Goal: Find contact information: Find contact information

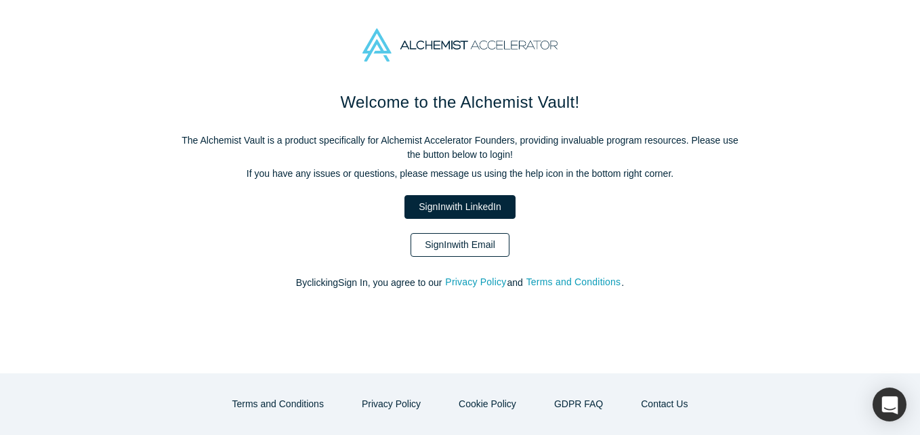
click at [451, 244] on link "Sign In with Email" at bounding box center [459, 245] width 99 height 24
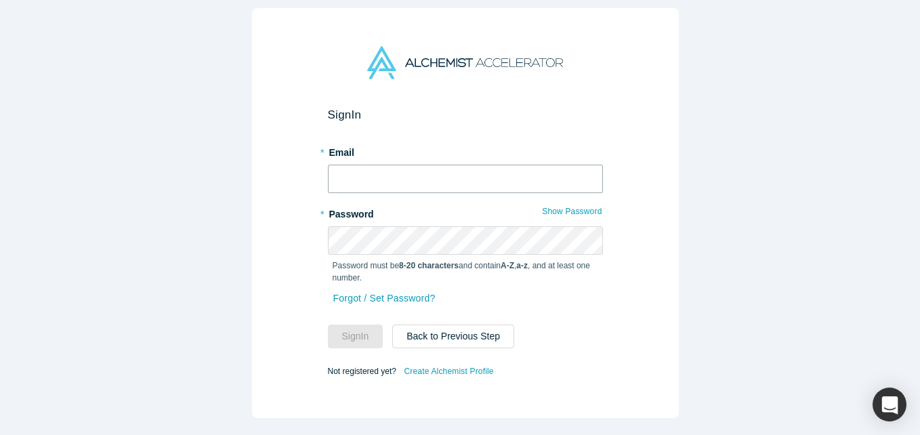
click at [393, 167] on input "text" at bounding box center [465, 179] width 275 height 28
type input "[EMAIL_ADDRESS][DOMAIN_NAME]"
click at [328, 324] on button "Sign In" at bounding box center [356, 336] width 56 height 24
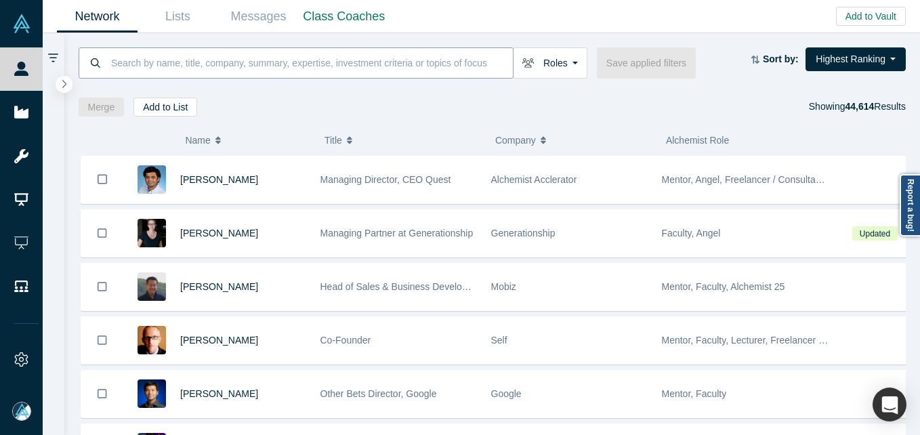
click at [219, 53] on input at bounding box center [311, 63] width 403 height 32
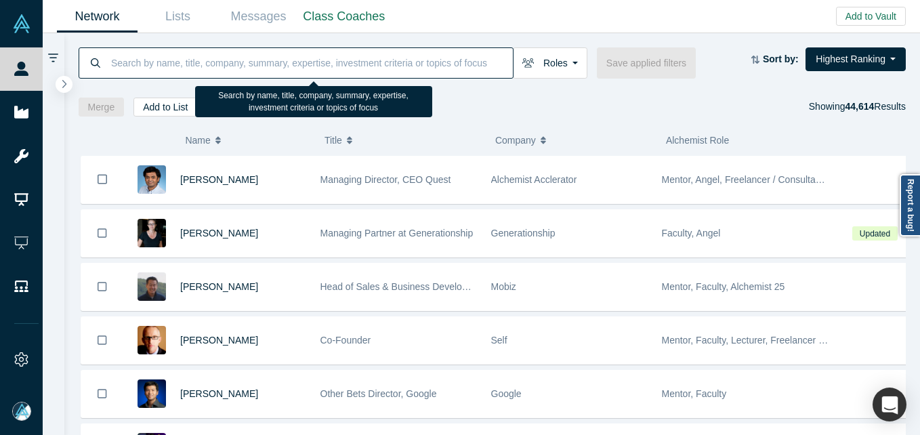
paste input "user-54122"
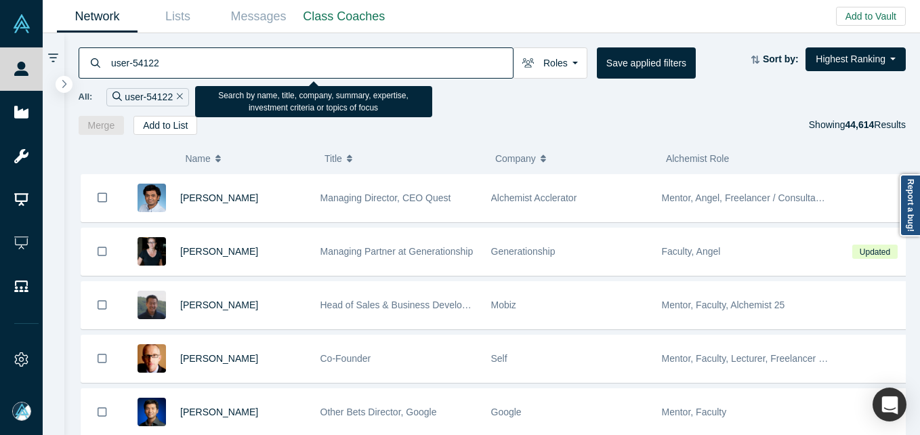
click at [113, 63] on input "user-54122" at bounding box center [311, 63] width 403 height 32
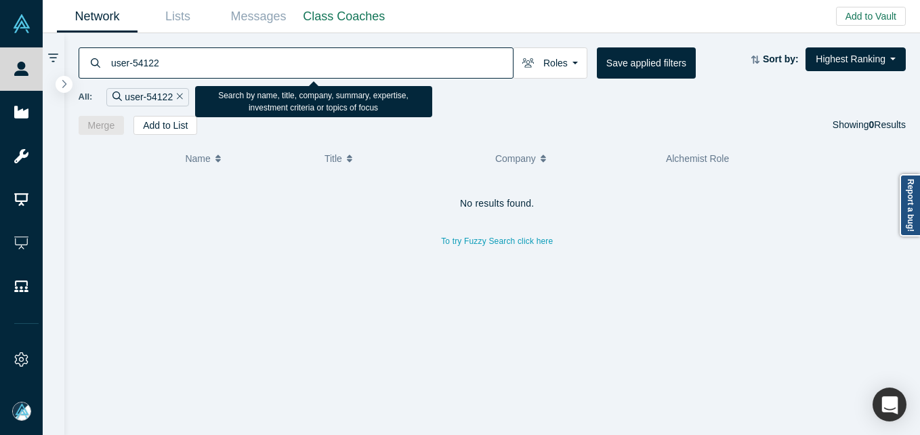
click at [229, 68] on input "user-54122" at bounding box center [311, 63] width 403 height 32
click at [181, 62] on input "user-54122" at bounding box center [311, 63] width 403 height 32
paste input "[PERSON_NAME]"
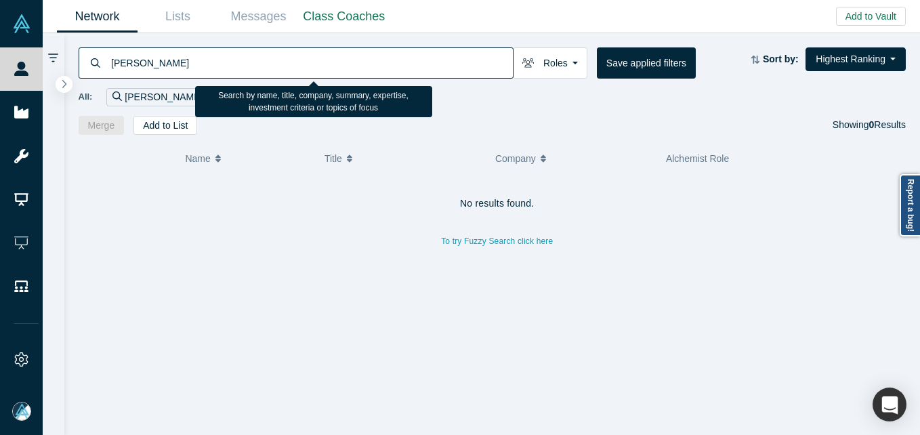
type input "[PERSON_NAME]"
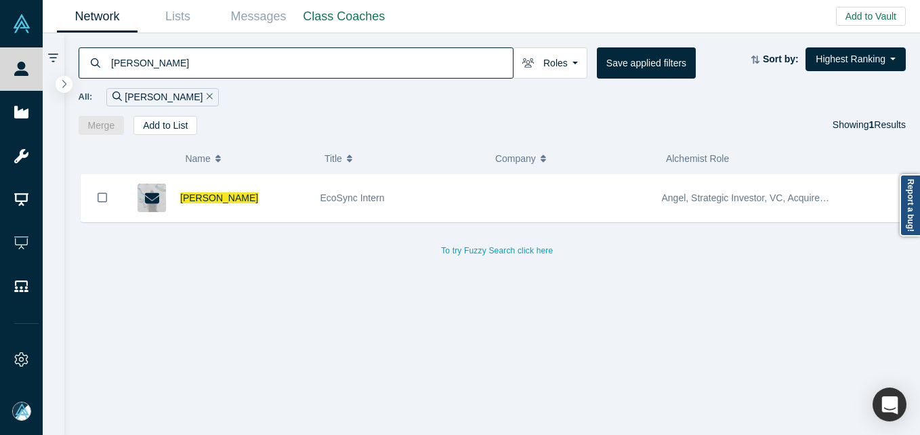
drag, startPoint x: 251, startPoint y: 197, endPoint x: 262, endPoint y: 192, distance: 12.7
click at [251, 197] on span "[PERSON_NAME]" at bounding box center [219, 197] width 78 height 11
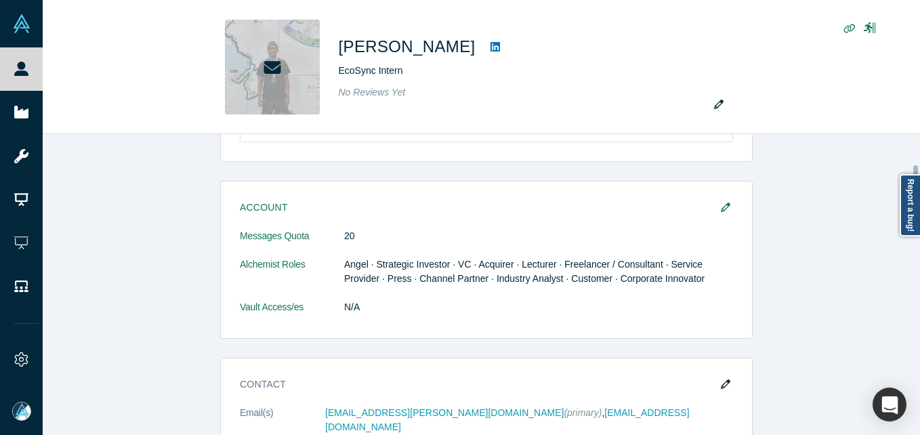
scroll to position [339, 0]
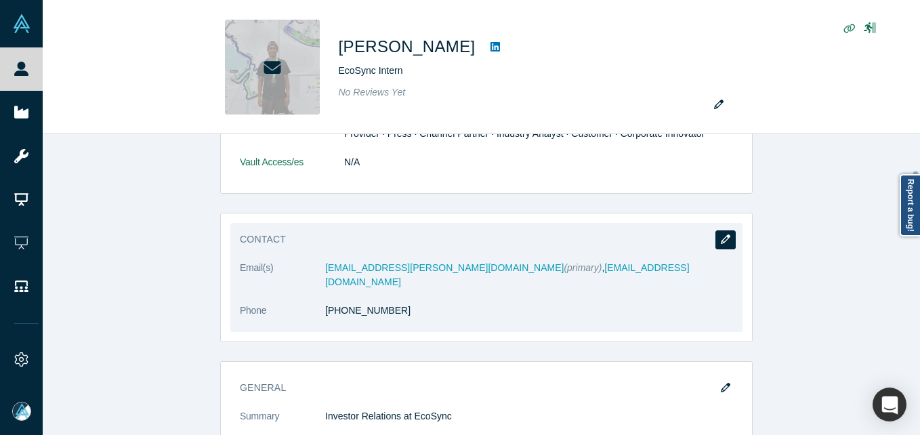
click at [721, 237] on icon "button" at bounding box center [725, 238] width 9 height 9
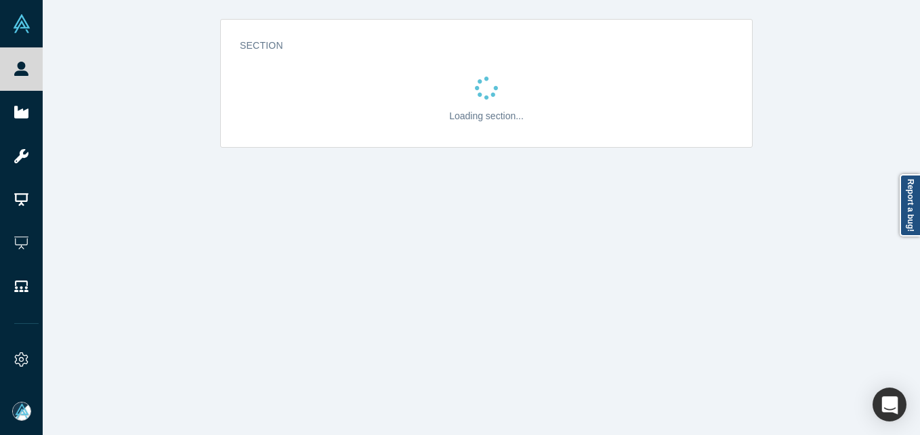
scroll to position [0, 0]
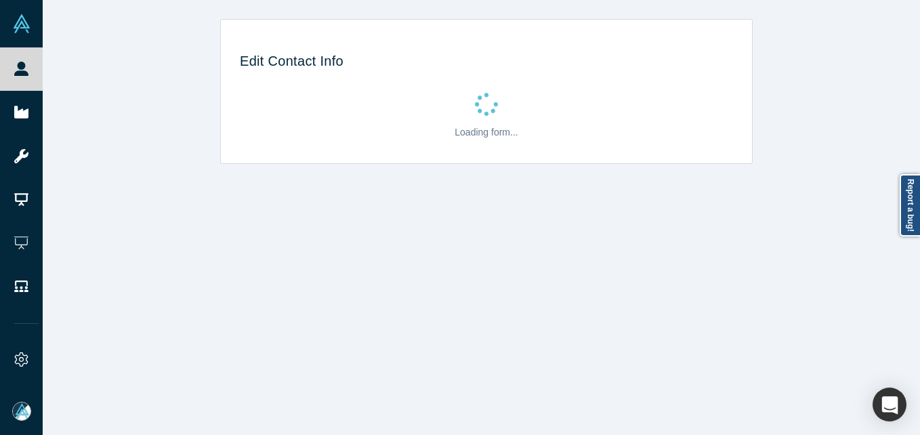
select select "US"
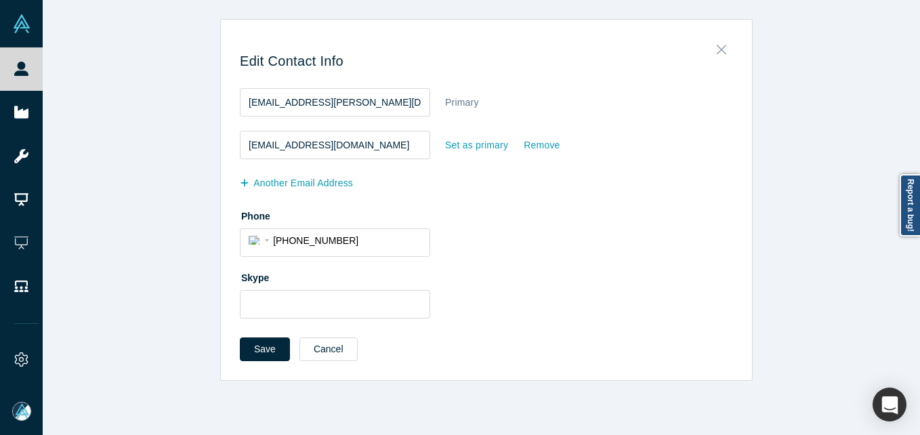
click at [716, 50] on icon "Close" at bounding box center [720, 49] width 9 height 9
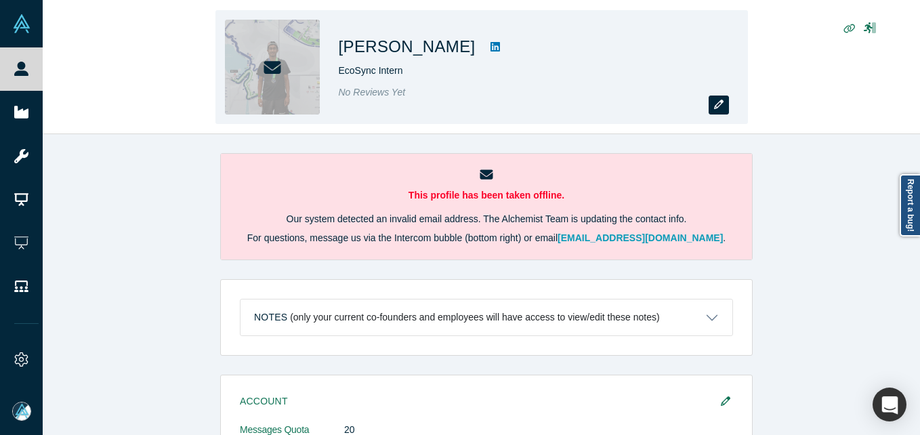
click at [724, 101] on button "button" at bounding box center [718, 104] width 20 height 19
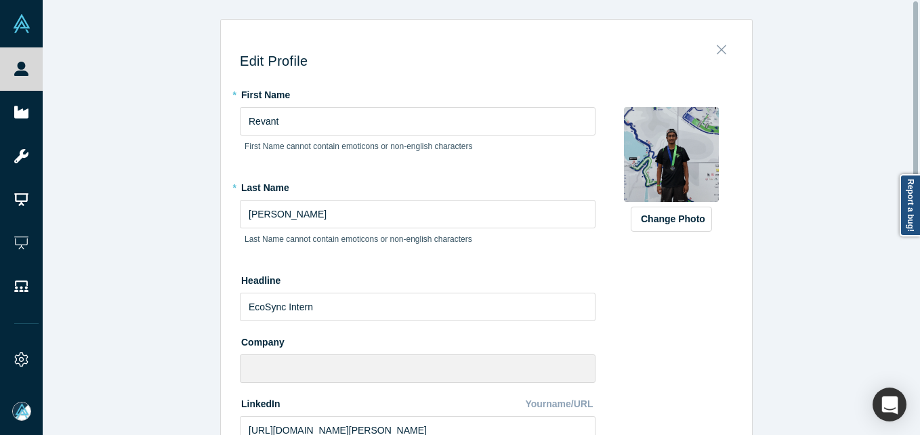
click at [716, 53] on icon "Close" at bounding box center [720, 49] width 9 height 15
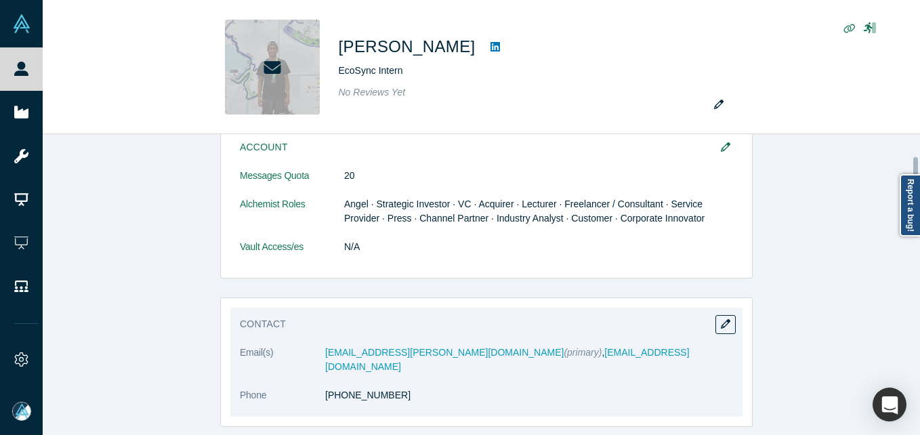
scroll to position [339, 0]
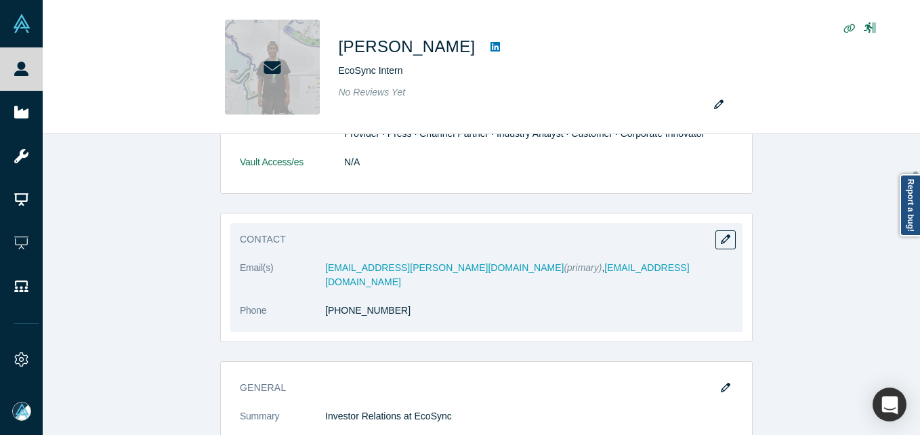
click at [721, 226] on div "Contact Email(s) [EMAIL_ADDRESS][PERSON_NAME][DOMAIN_NAME] (primary) , [EMAIL_A…" at bounding box center [486, 277] width 512 height 109
click at [721, 238] on icon "button" at bounding box center [725, 238] width 9 height 9
select select "US"
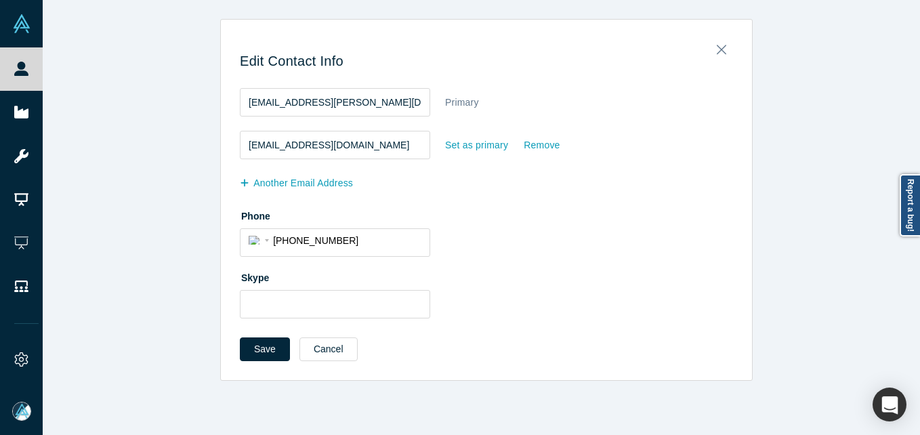
scroll to position [0, 0]
click at [475, 149] on div "Set as primary" at bounding box center [476, 145] width 64 height 24
click at [0, 0] on input "Set as primary" at bounding box center [0, 0] width 0 height 0
drag, startPoint x: 380, startPoint y: 146, endPoint x: 223, endPoint y: 147, distance: 157.1
click at [223, 146] on div "Edit Contact Info [EMAIL_ADDRESS][PERSON_NAME][DOMAIN_NAME] Set as primary Remo…" at bounding box center [486, 204] width 531 height 351
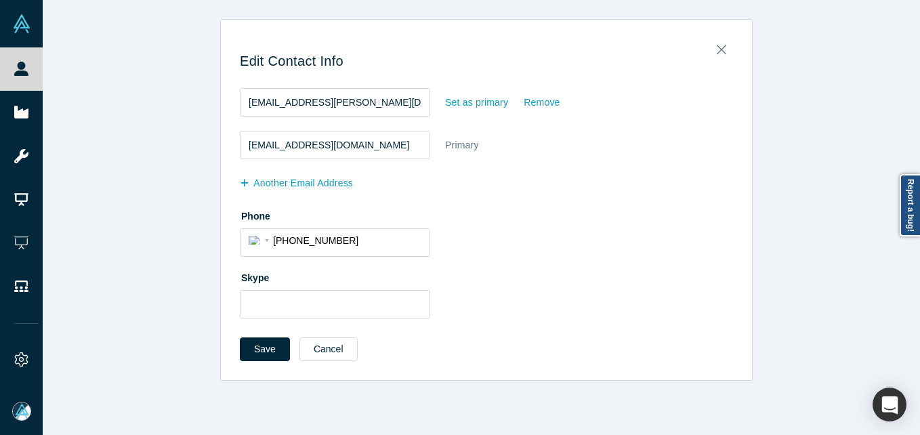
click at [102, 185] on div "Edit Contact Info [EMAIL_ADDRESS][PERSON_NAME][DOMAIN_NAME] Set as primary Remo…" at bounding box center [486, 200] width 887 height 362
click at [255, 356] on button "Save" at bounding box center [265, 349] width 50 height 24
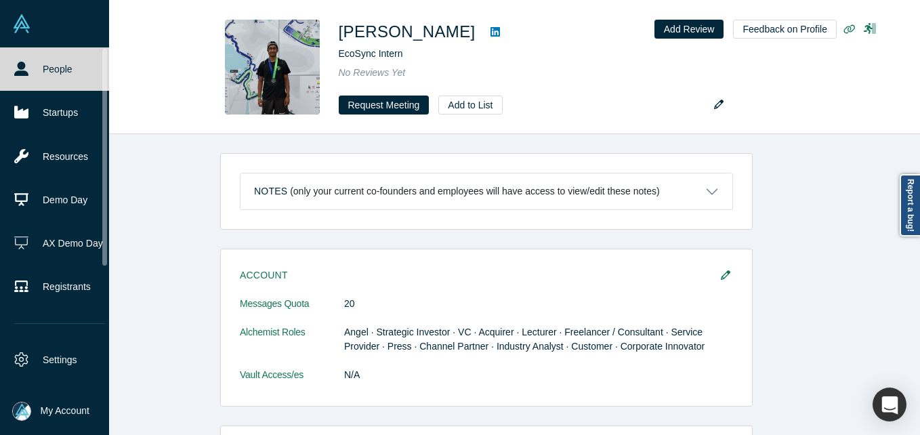
click at [31, 72] on link "People" at bounding box center [59, 68] width 119 height 43
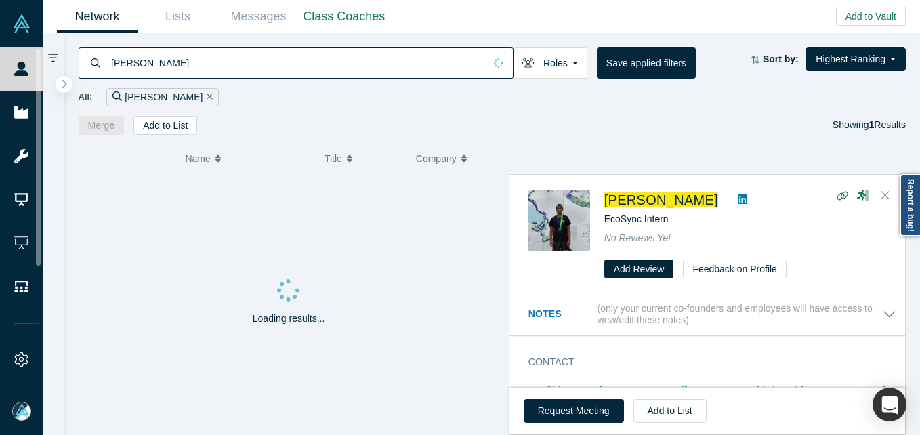
click at [260, 60] on input "[PERSON_NAME]" at bounding box center [297, 63] width 374 height 32
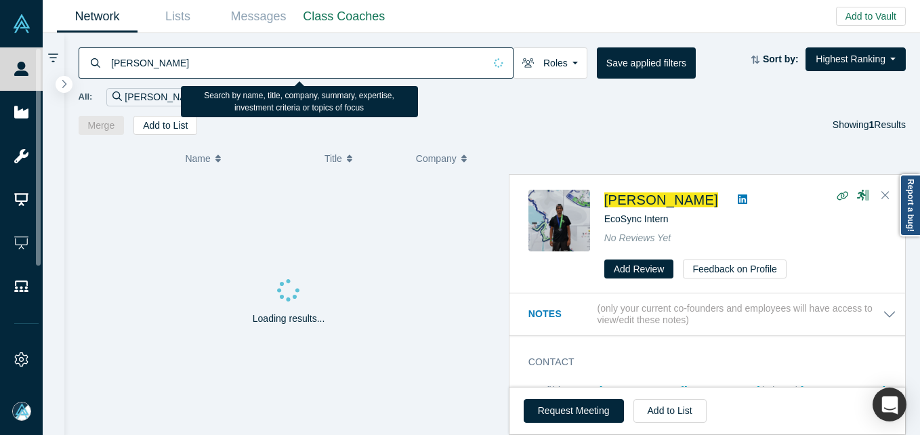
click at [260, 60] on input "[PERSON_NAME]" at bounding box center [297, 63] width 374 height 32
paste input "[PERSON_NAME]"
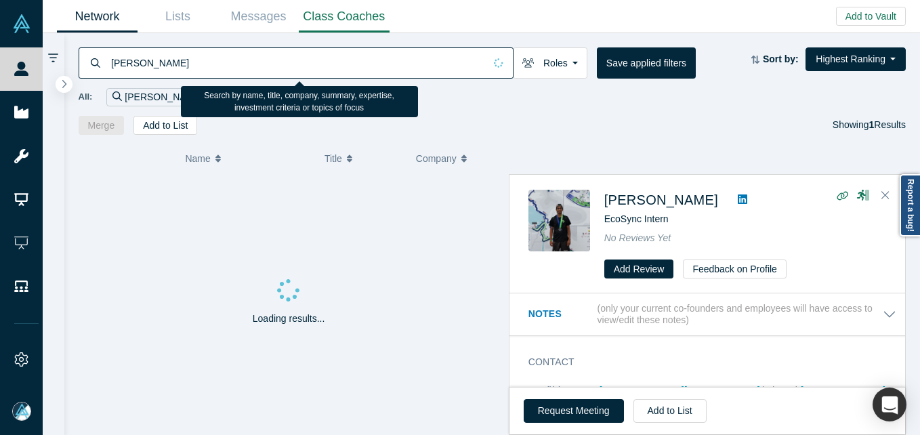
type input "[PERSON_NAME]"
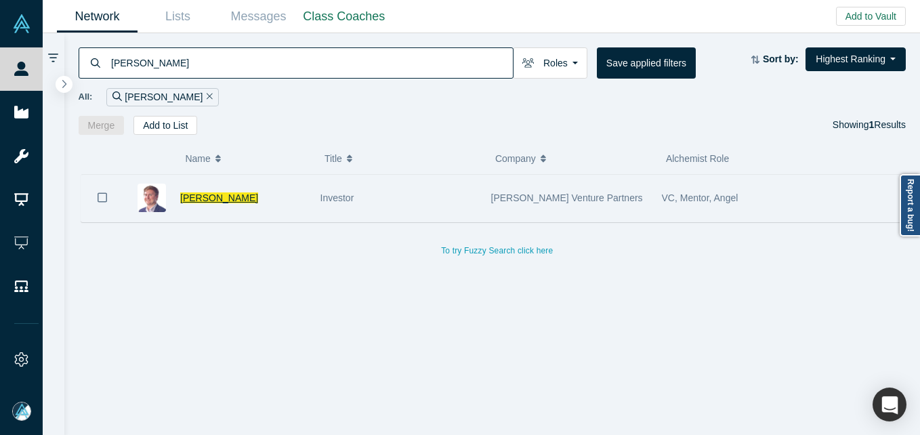
click at [196, 198] on span "[PERSON_NAME]" at bounding box center [219, 197] width 78 height 11
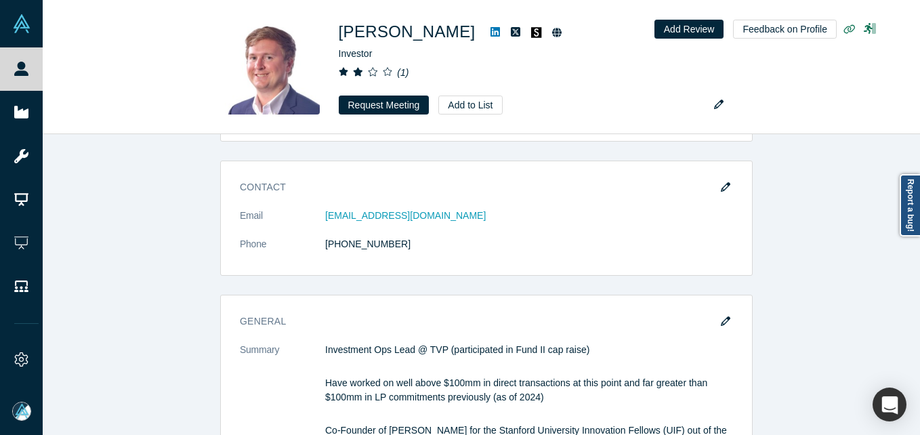
scroll to position [271, 0]
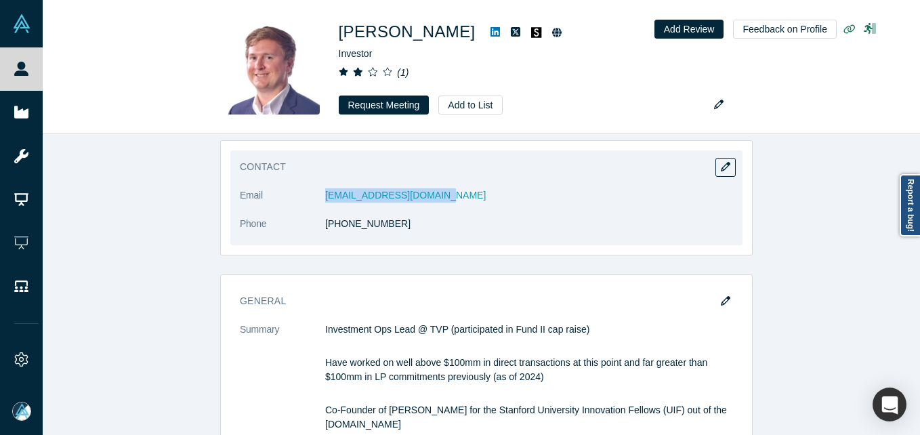
drag, startPoint x: 297, startPoint y: 186, endPoint x: 441, endPoint y: 186, distance: 143.6
click at [441, 186] on div "Contact Email [EMAIL_ADDRESS][DOMAIN_NAME] Phone [PHONE_NUMBER]" at bounding box center [486, 197] width 512 height 95
copy dl "[EMAIL_ADDRESS][DOMAIN_NAME]"
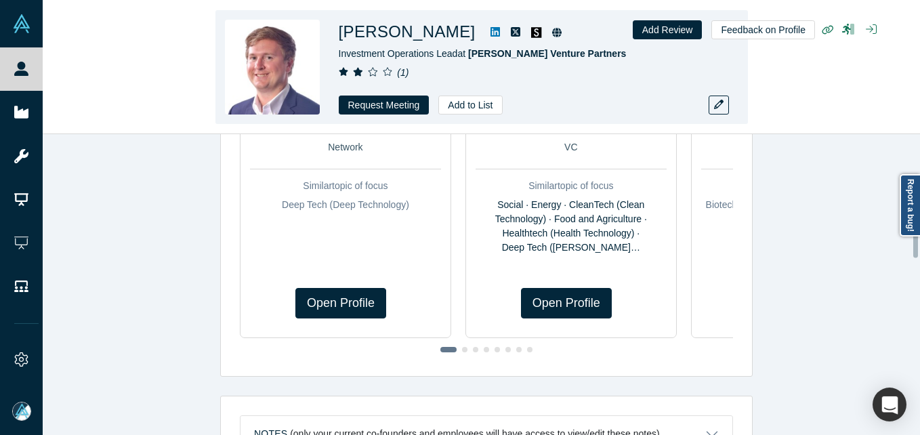
scroll to position [918, 0]
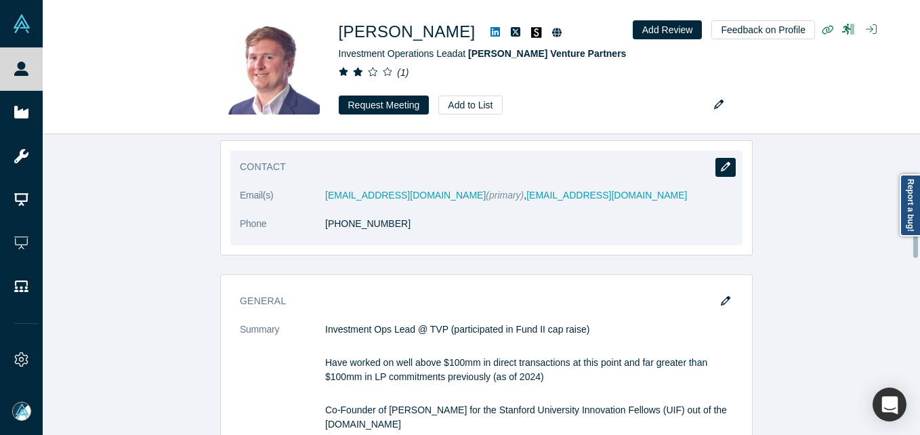
click at [722, 163] on icon "button" at bounding box center [725, 166] width 9 height 9
select select "US"
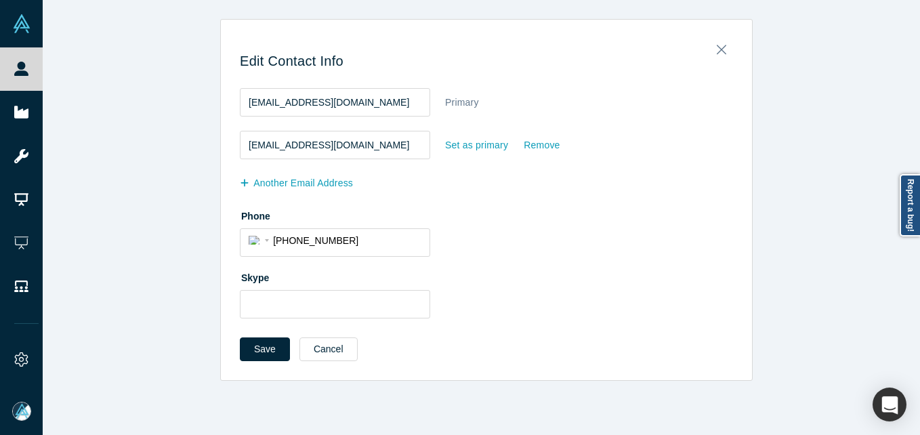
scroll to position [0, 0]
click at [469, 142] on div "Set as primary" at bounding box center [476, 145] width 64 height 24
click at [0, 0] on input "Set as primary" at bounding box center [0, 0] width 0 height 0
click at [240, 350] on button "Save" at bounding box center [265, 349] width 50 height 24
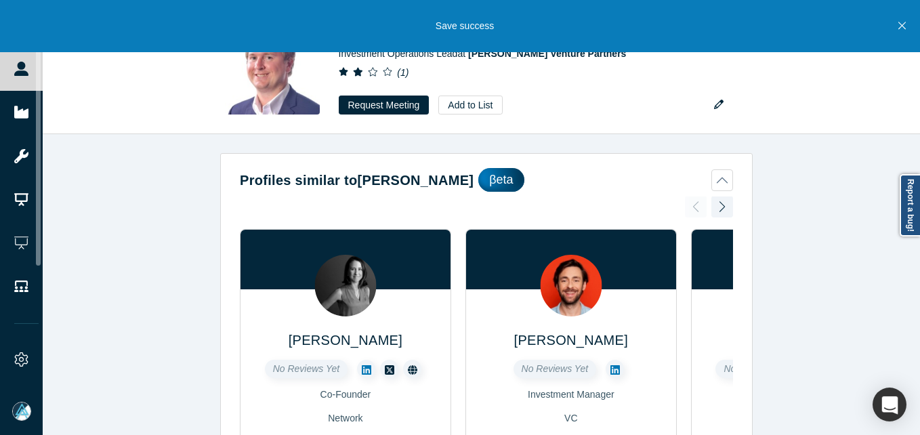
drag, startPoint x: 23, startPoint y: 74, endPoint x: 74, endPoint y: 4, distance: 86.8
click at [23, 74] on icon at bounding box center [21, 69] width 14 height 14
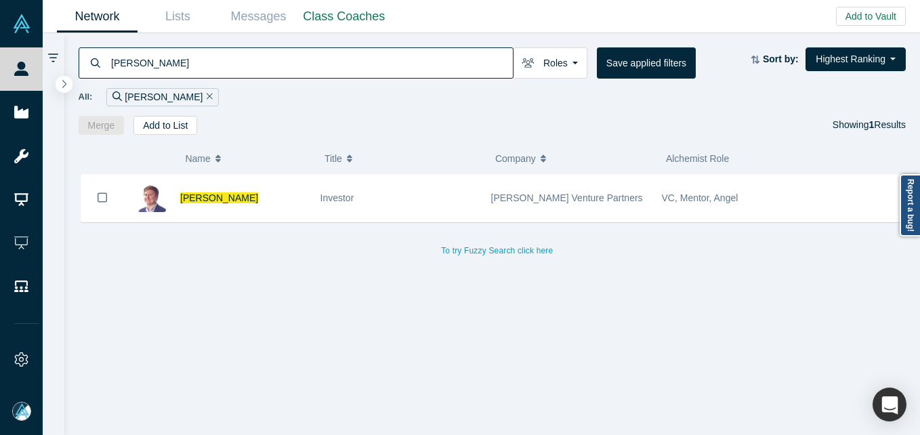
click at [198, 55] on input "[PERSON_NAME]" at bounding box center [311, 63] width 403 height 32
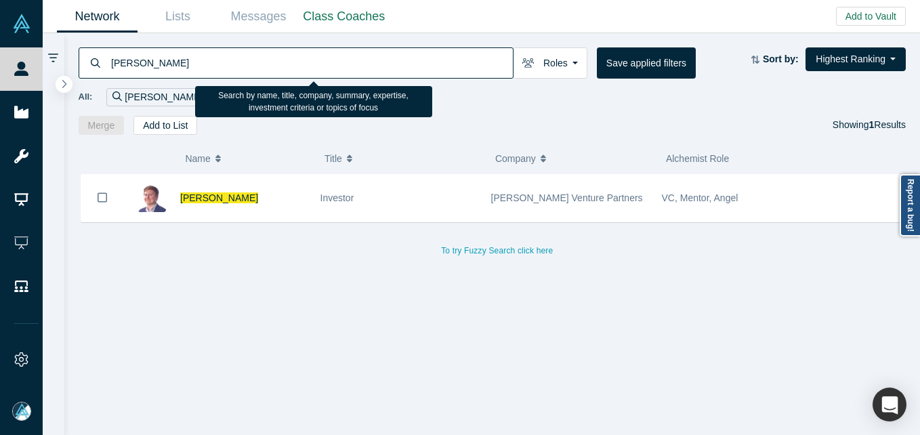
click at [198, 55] on input "[PERSON_NAME]" at bounding box center [311, 63] width 403 height 32
paste input "[PERSON_NAME]"
type input "[PERSON_NAME]"
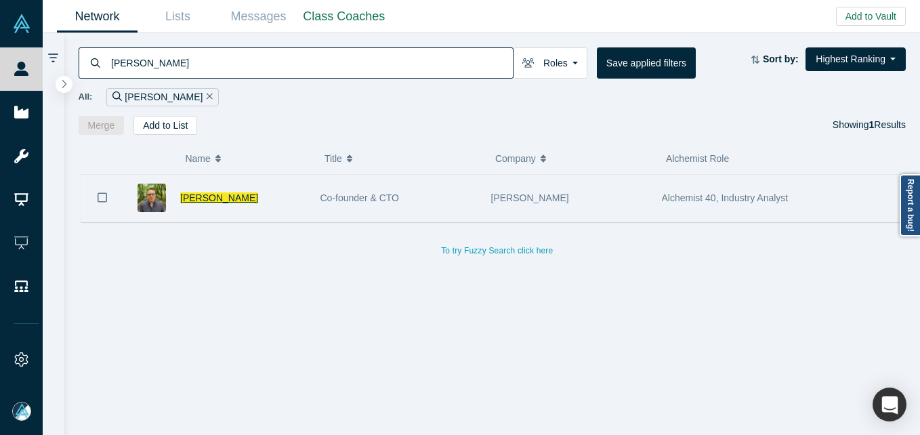
click at [198, 202] on span "[PERSON_NAME]" at bounding box center [219, 197] width 78 height 11
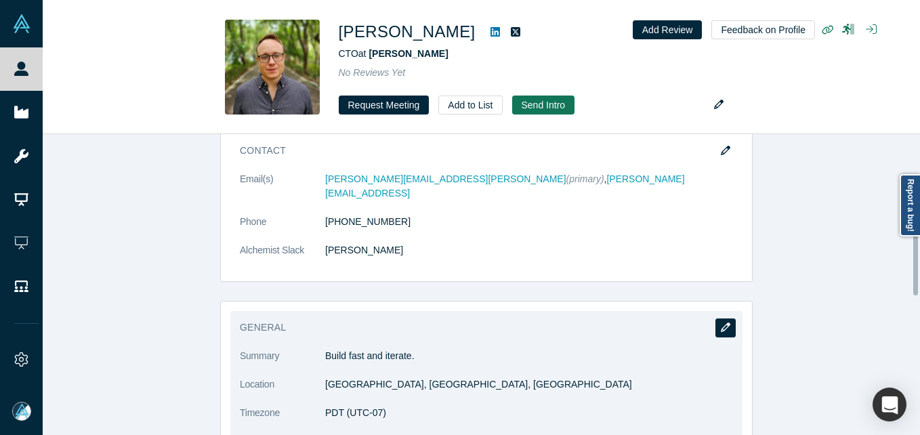
scroll to position [271, 0]
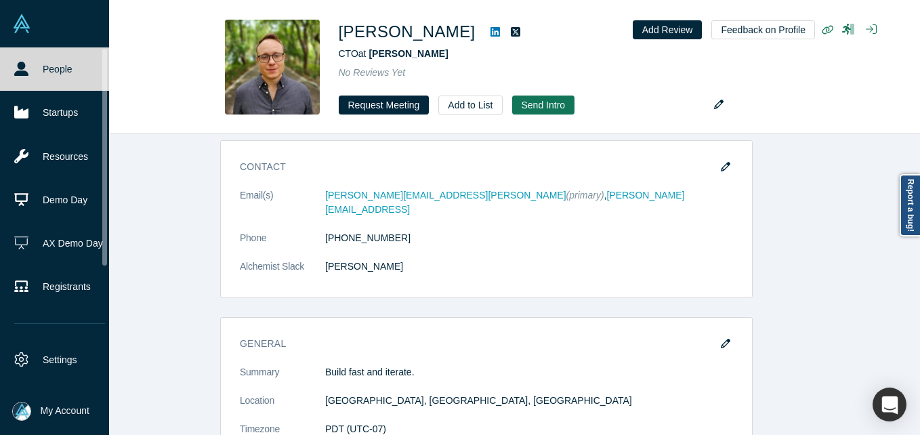
click at [33, 66] on link "People" at bounding box center [59, 68] width 119 height 43
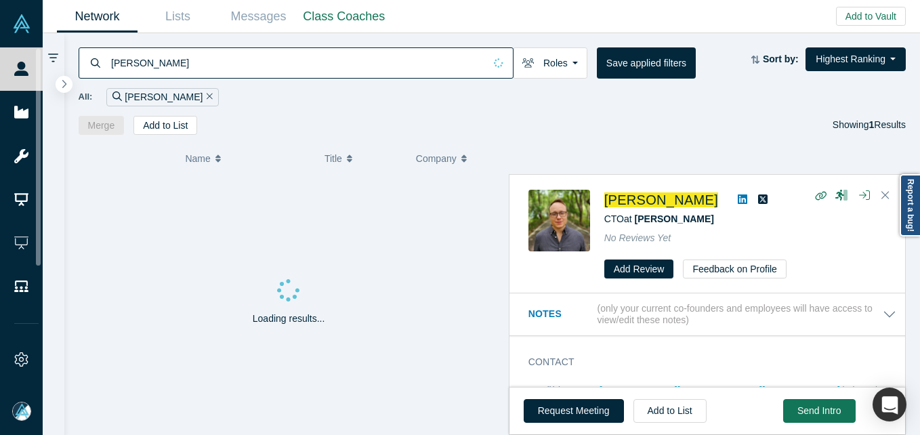
click at [352, 60] on input "[PERSON_NAME]" at bounding box center [297, 63] width 374 height 32
paste input "[PERSON_NAME]"
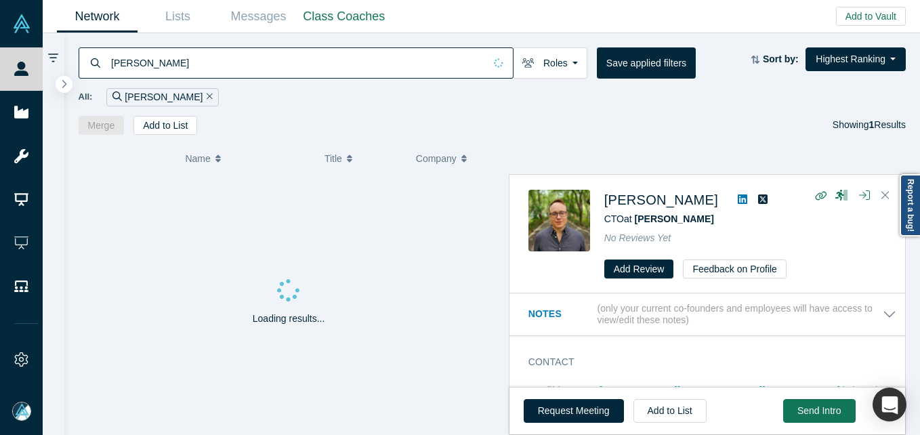
type input "[PERSON_NAME]"
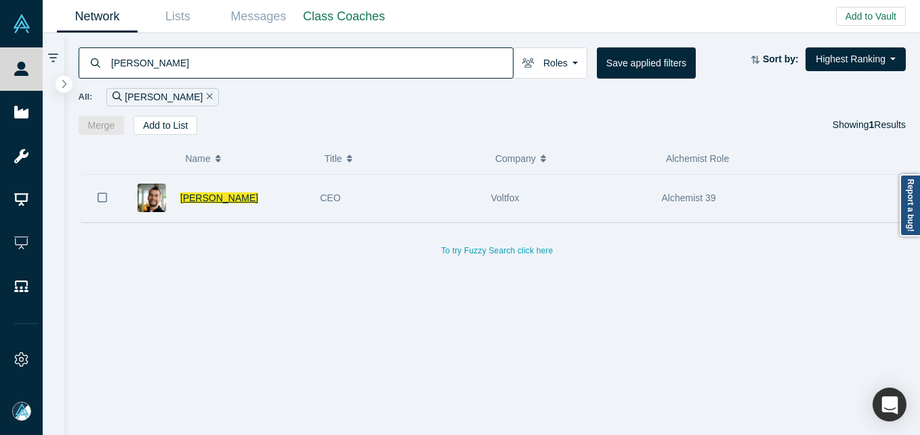
click at [208, 199] on span "[PERSON_NAME]" at bounding box center [219, 197] width 78 height 11
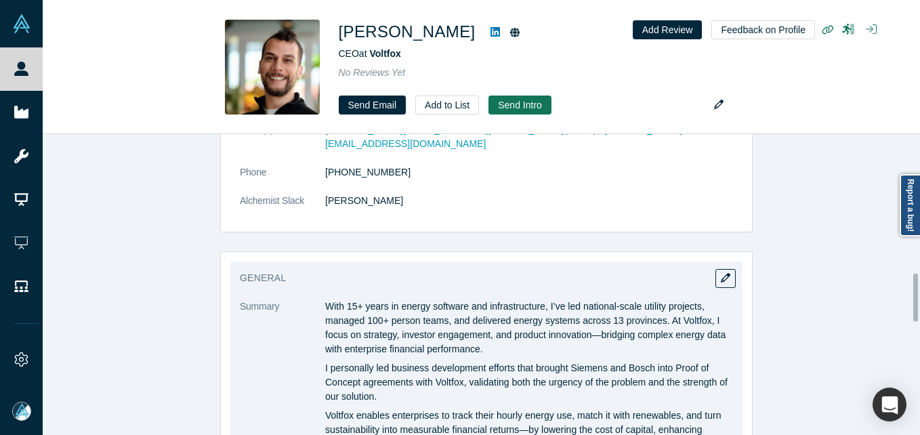
scroll to position [798, 0]
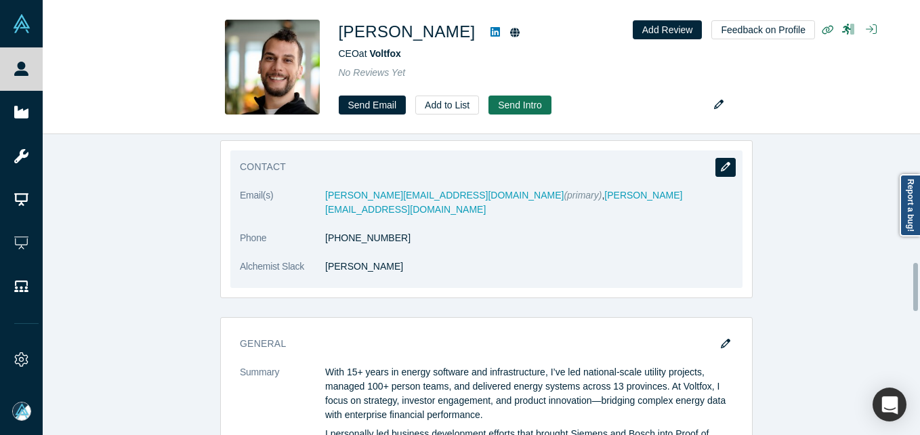
click at [721, 167] on icon "button" at bounding box center [725, 166] width 9 height 9
select select "TR"
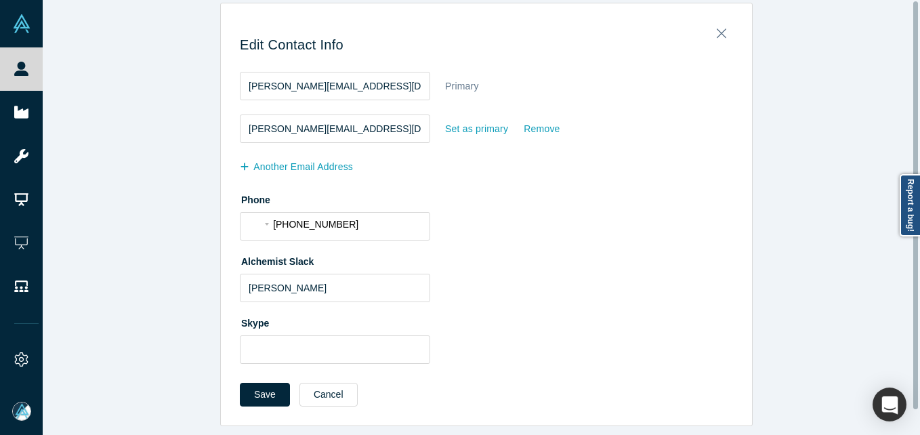
scroll to position [0, 0]
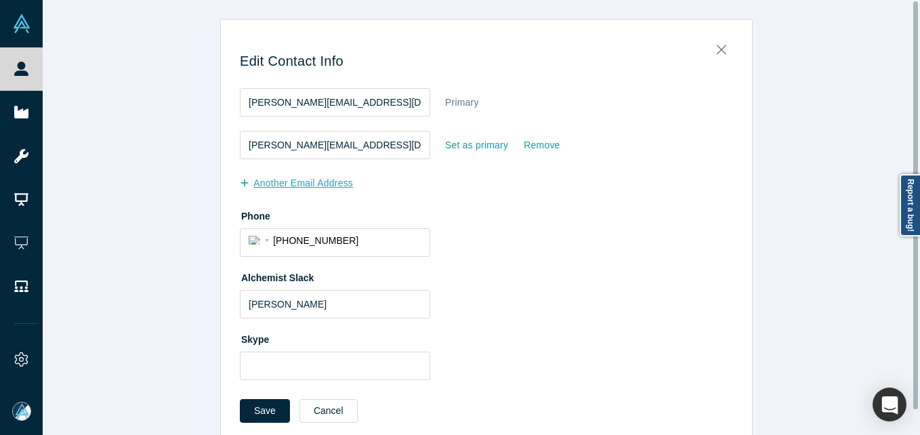
click at [311, 184] on button "another Email Address" at bounding box center [303, 183] width 127 height 24
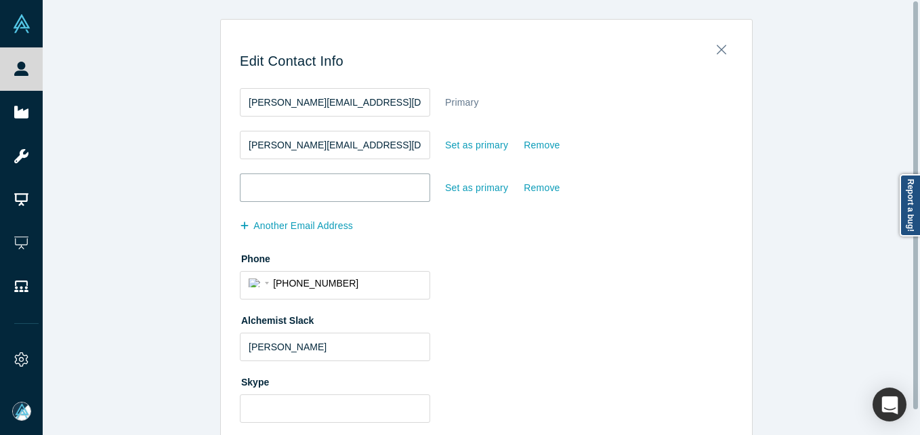
click at [305, 187] on input "email" at bounding box center [335, 187] width 190 height 28
paste input "[EMAIL_ADDRESS][DOMAIN_NAME]"
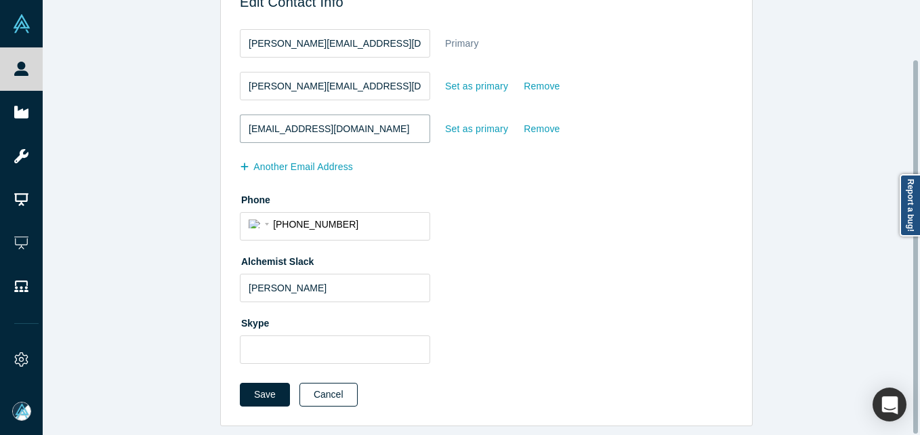
scroll to position [69, 0]
type input "[EMAIL_ADDRESS][DOMAIN_NAME]"
click at [249, 383] on button "Save" at bounding box center [265, 395] width 50 height 24
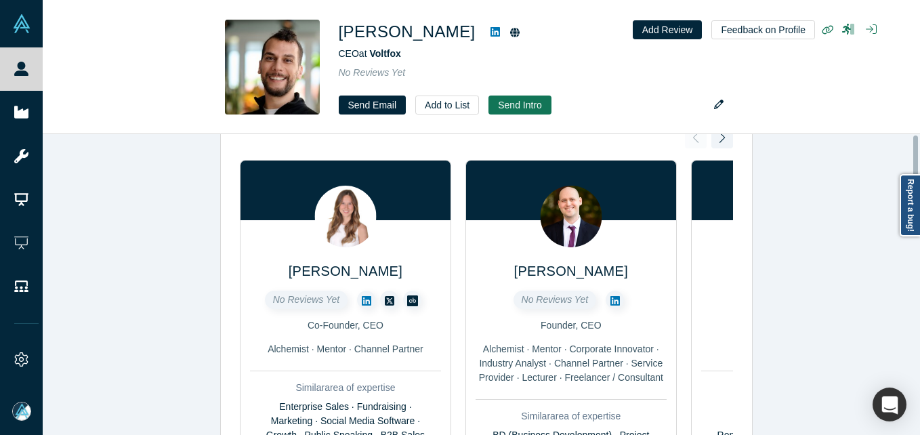
scroll to position [0, 0]
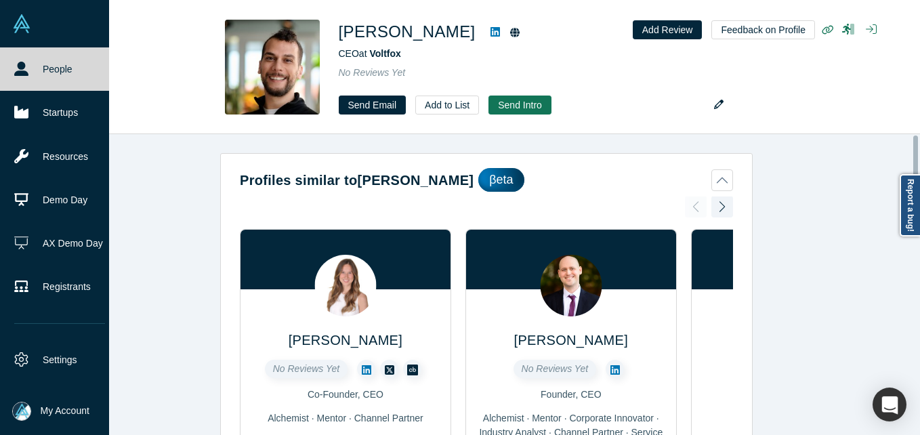
drag, startPoint x: 30, startPoint y: 70, endPoint x: 84, endPoint y: 1, distance: 86.8
click at [30, 70] on link "People" at bounding box center [59, 68] width 119 height 43
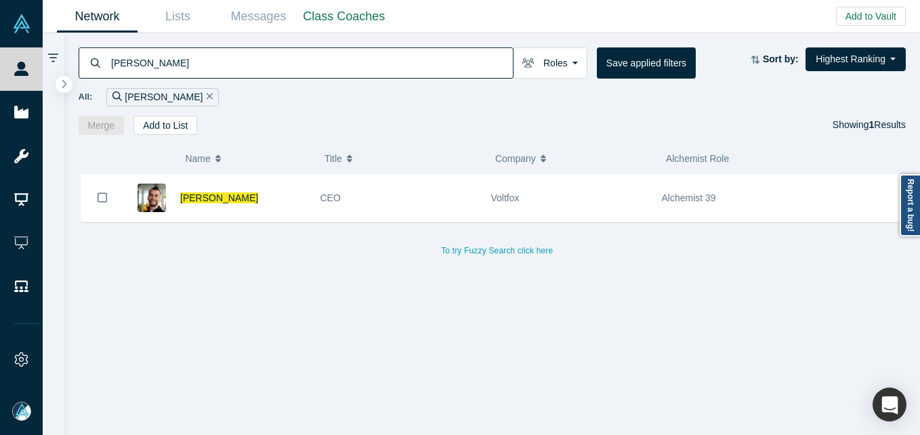
click at [192, 61] on input "[PERSON_NAME]" at bounding box center [311, 63] width 403 height 32
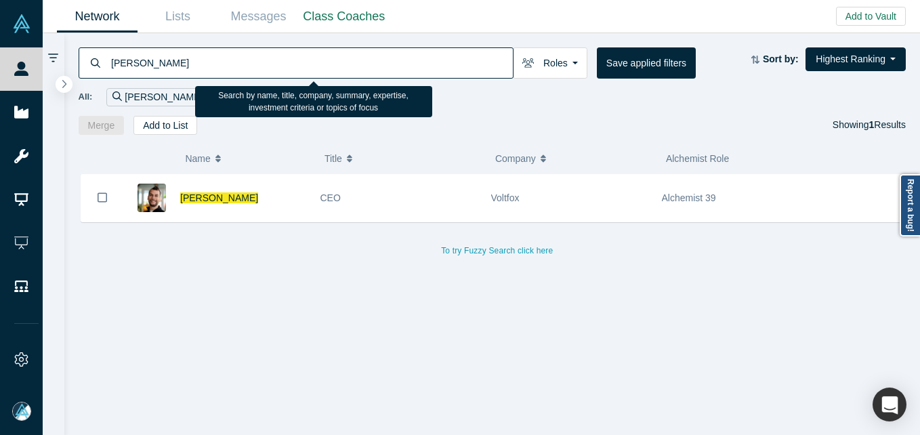
click at [192, 61] on input "[PERSON_NAME]" at bounding box center [311, 63] width 403 height 32
paste input "[EMAIL_ADDRESS]"
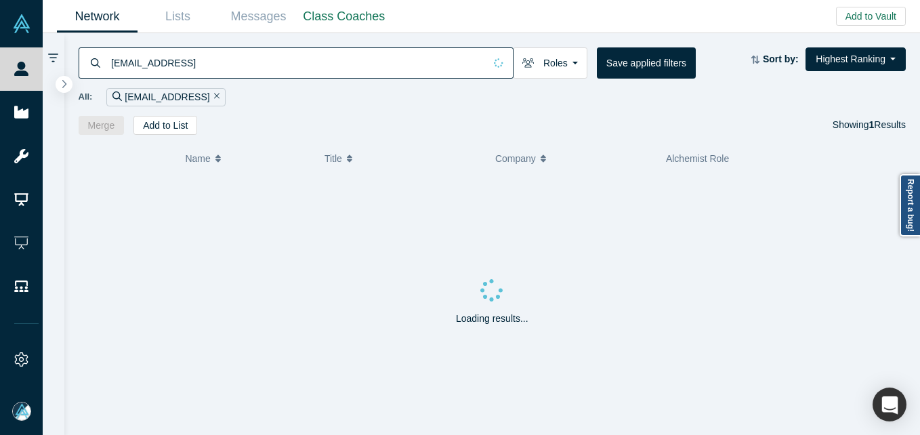
type input "[EMAIL_ADDRESS]"
click at [109, 58] on div "[EMAIL_ADDRESS]" at bounding box center [296, 62] width 435 height 31
click at [111, 63] on input "[EMAIL_ADDRESS]" at bounding box center [297, 63] width 374 height 32
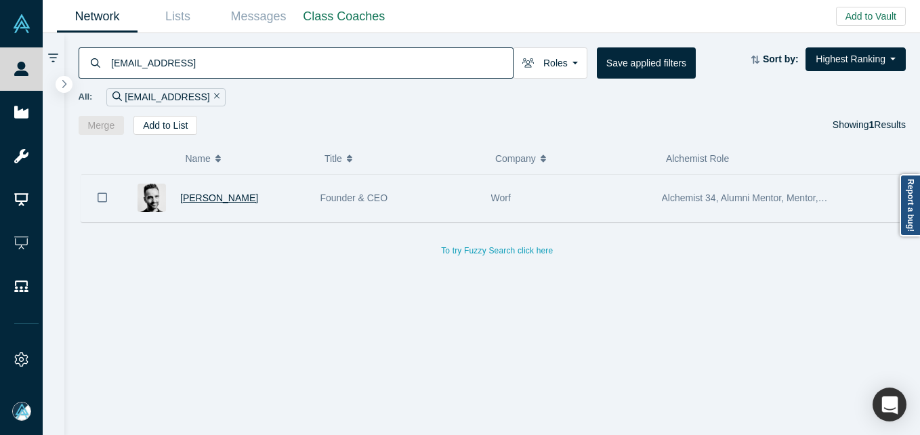
click at [221, 195] on span "[PERSON_NAME]" at bounding box center [219, 197] width 78 height 11
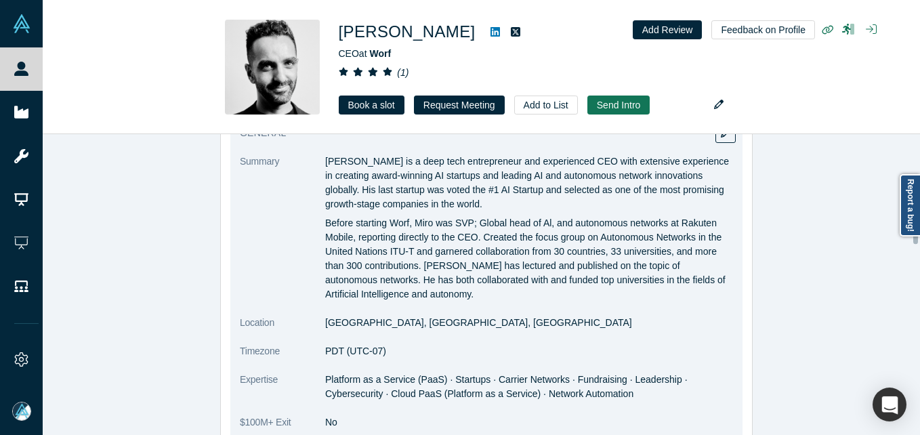
scroll to position [813, 0]
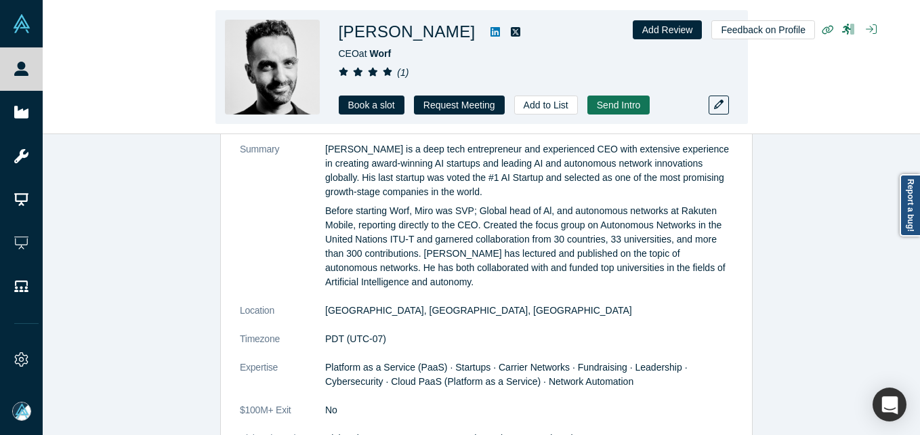
click at [44, 76] on div "[PERSON_NAME] CEO at Worf ( 1 ) Book a slot Request Meeting Add to List Send In…" at bounding box center [481, 67] width 877 height 133
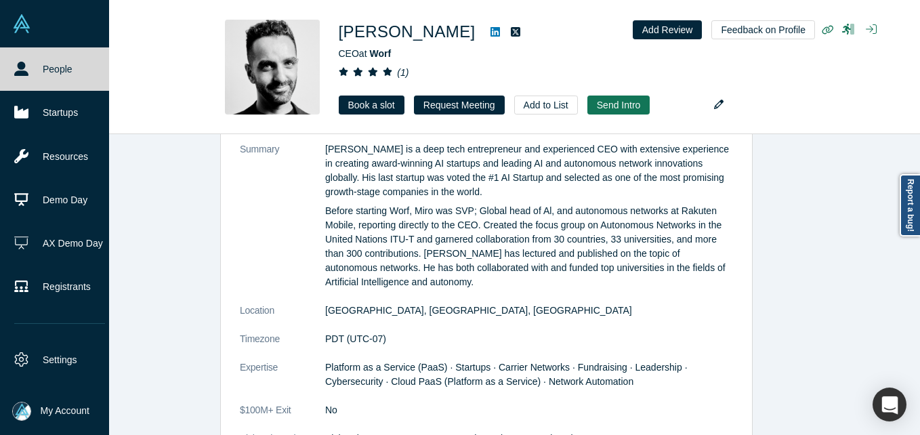
click at [24, 68] on icon at bounding box center [21, 69] width 14 height 14
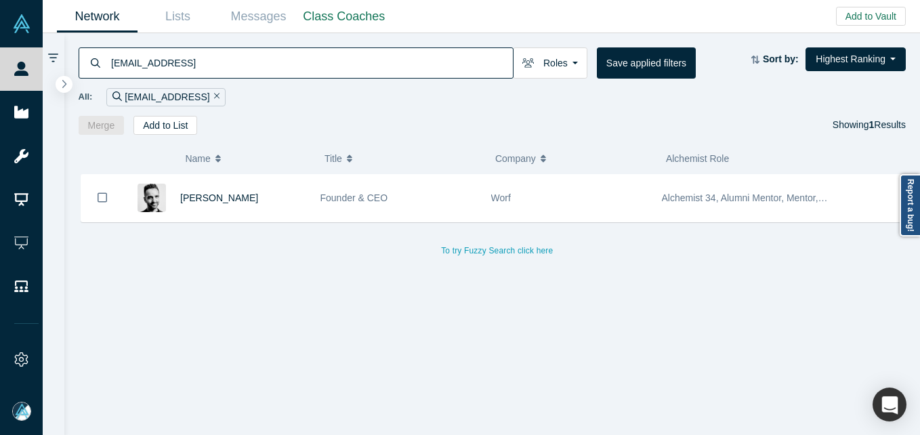
click at [177, 60] on input "[EMAIL_ADDRESS]" at bounding box center [311, 63] width 403 height 32
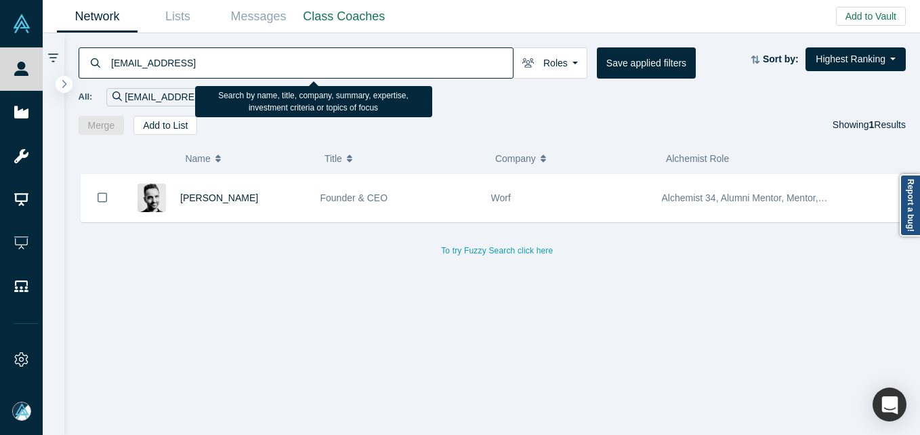
click at [177, 60] on input "[EMAIL_ADDRESS]" at bounding box center [311, 63] width 403 height 32
paste input "[PERSON_NAME][EMAIL_ADDRESS][DOMAIN_NAME]"
click at [283, 70] on input "[PERSON_NAME][EMAIL_ADDRESS][DOMAIN_NAME]" at bounding box center [311, 63] width 403 height 32
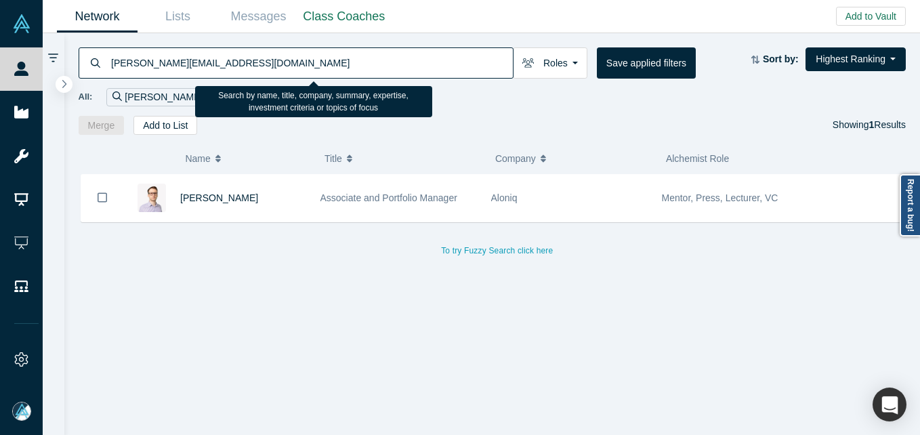
paste input "anandini@klifi"
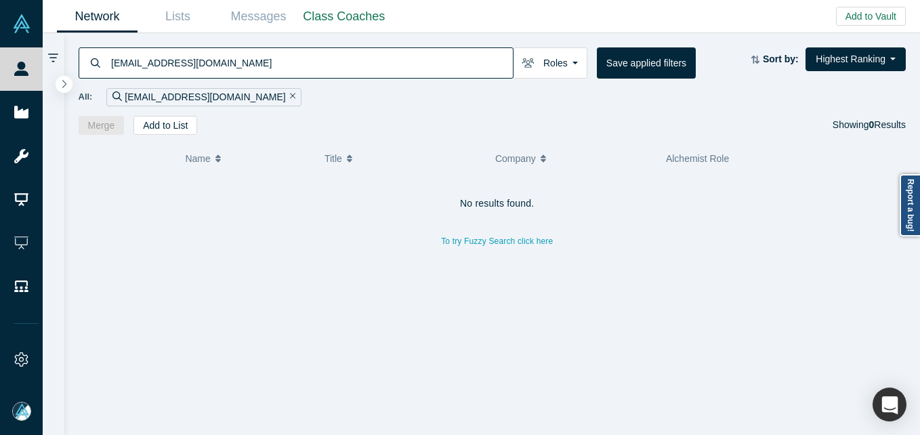
click at [208, 56] on input "[EMAIL_ADDRESS][DOMAIN_NAME]" at bounding box center [311, 63] width 403 height 32
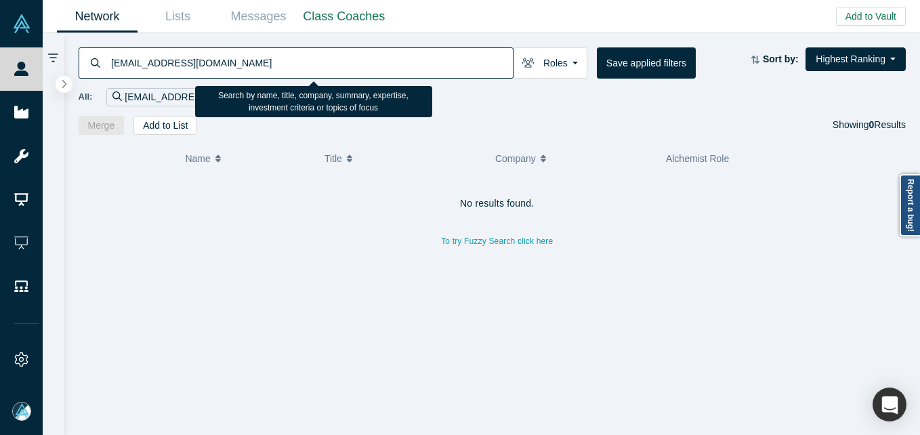
click at [208, 56] on input "[EMAIL_ADDRESS][DOMAIN_NAME]" at bounding box center [311, 63] width 403 height 32
paste input "[EMAIL_ADDRESS]"
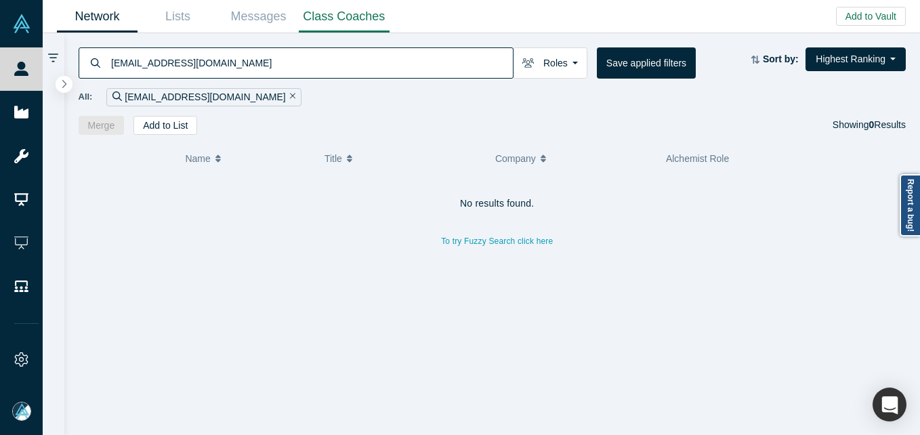
type input "[EMAIL_ADDRESS][DOMAIN_NAME]"
